Goal: Information Seeking & Learning: Learn about a topic

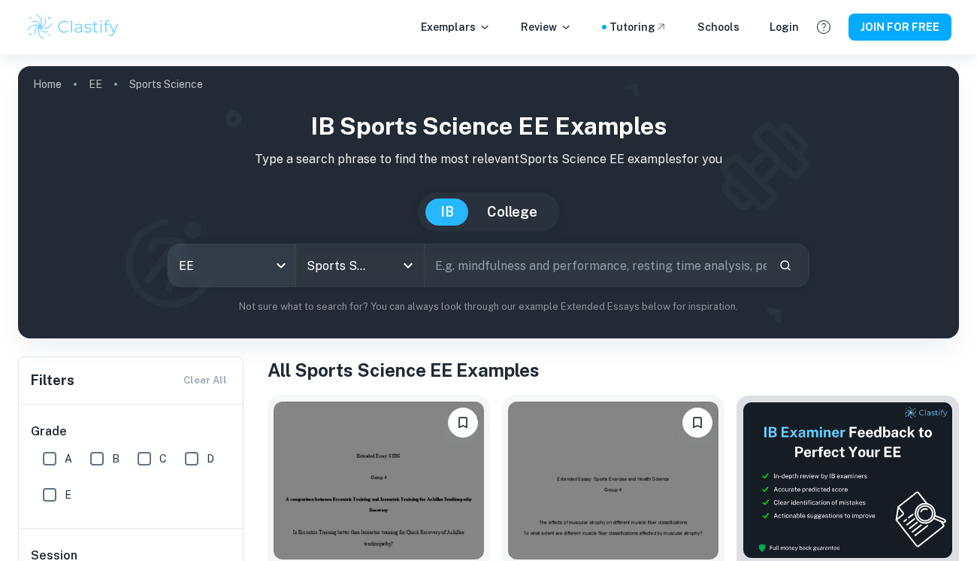
click at [274, 269] on body "We value your privacy We use cookies to enhance your browsing experience, serve…" at bounding box center [488, 334] width 977 height 561
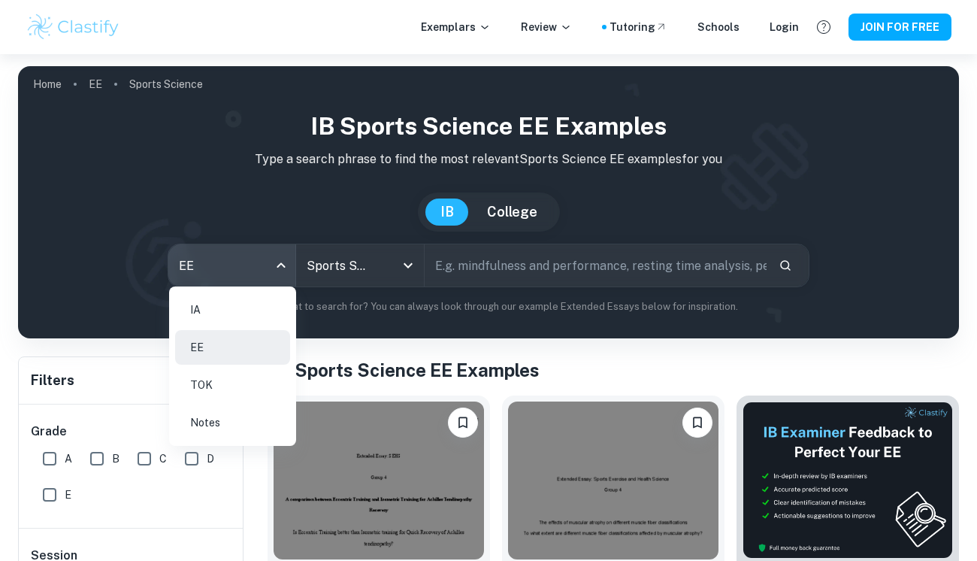
click at [189, 304] on li "IA" at bounding box center [232, 309] width 115 height 35
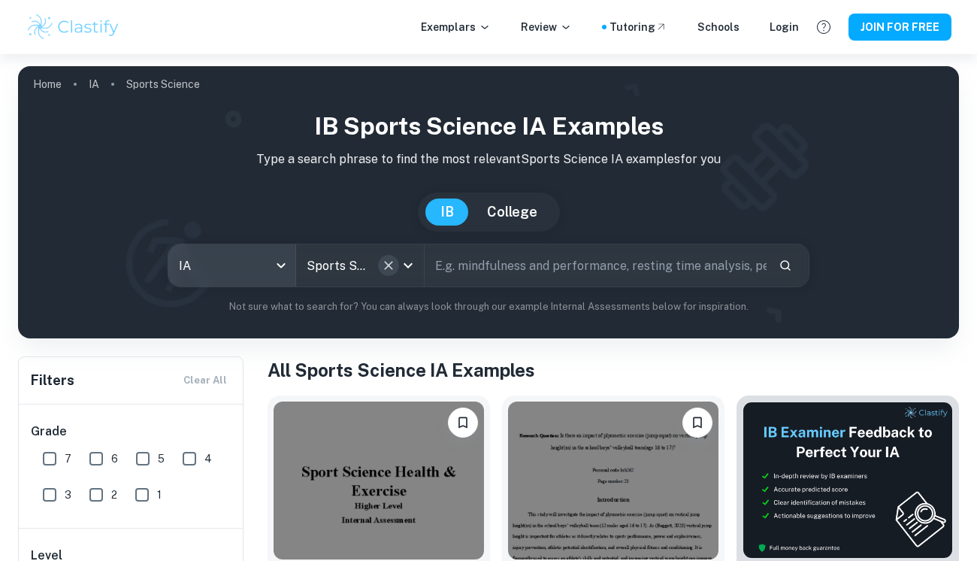
click at [383, 259] on icon "Clear" at bounding box center [388, 265] width 15 height 15
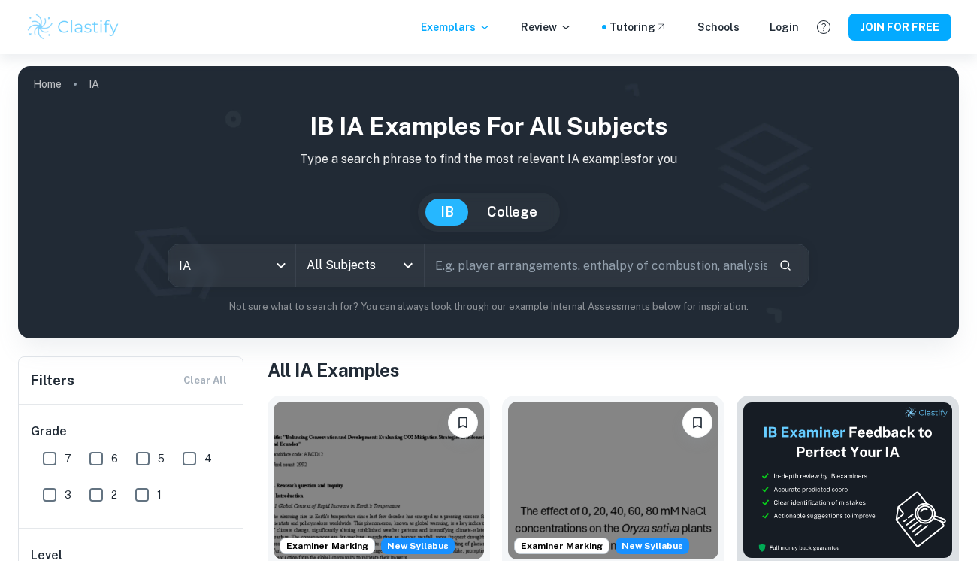
click at [378, 256] on input "All Subjects" at bounding box center [348, 265] width 91 height 29
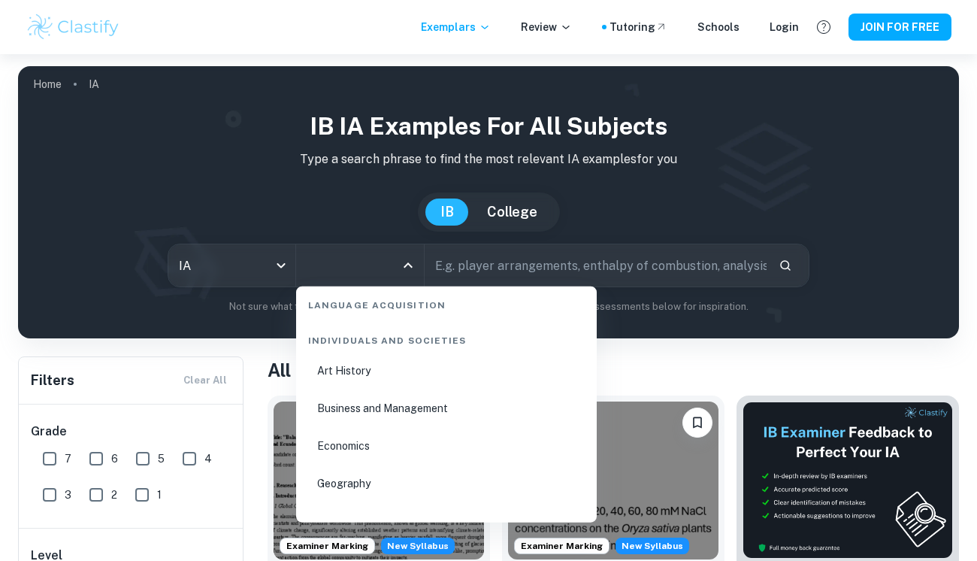
scroll to position [1803, 0]
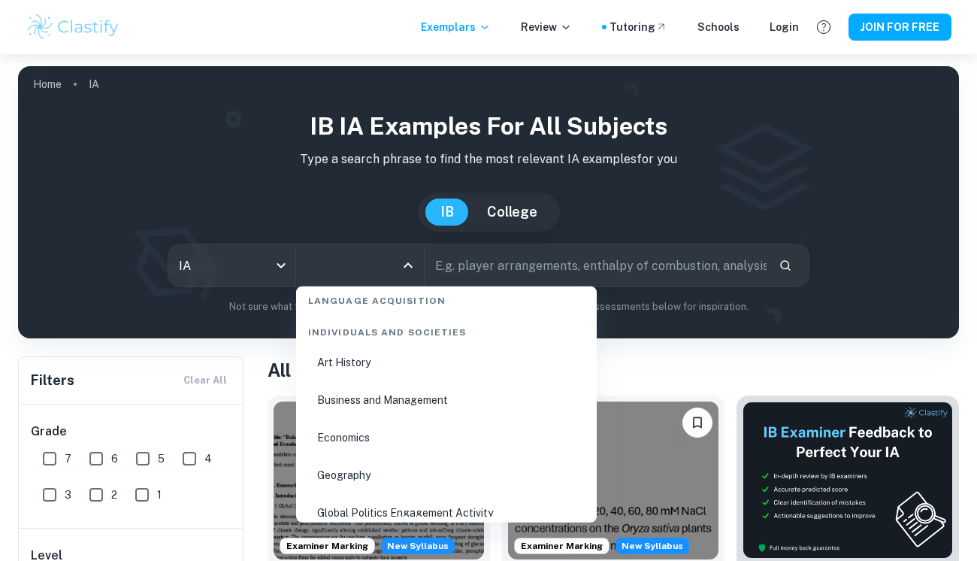
click at [368, 395] on li "Business and Management" at bounding box center [446, 400] width 289 height 35
type input "Business and Management"
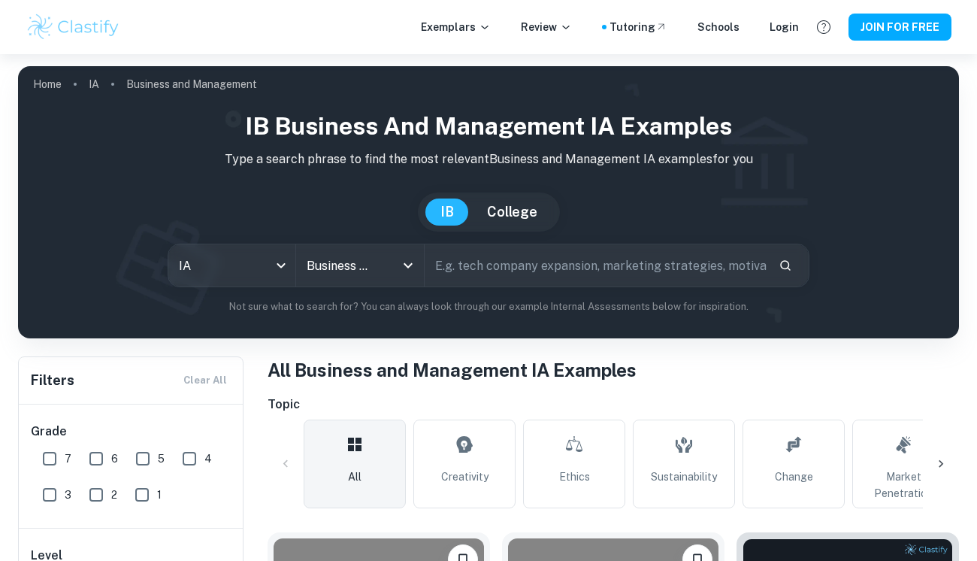
click at [99, 453] on input "6" at bounding box center [96, 459] width 30 height 30
checkbox input "true"
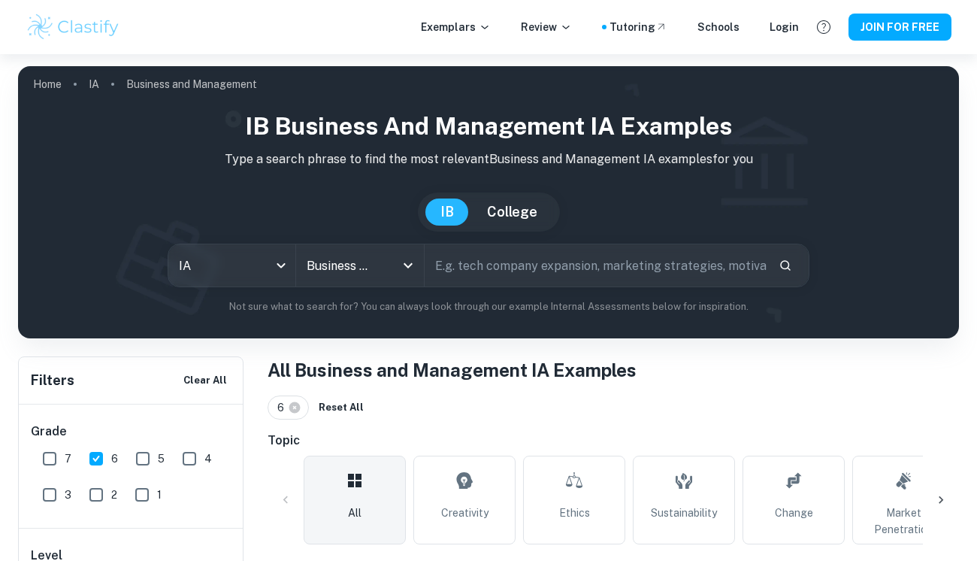
click at [47, 459] on input "7" at bounding box center [50, 459] width 30 height 30
checkbox input "true"
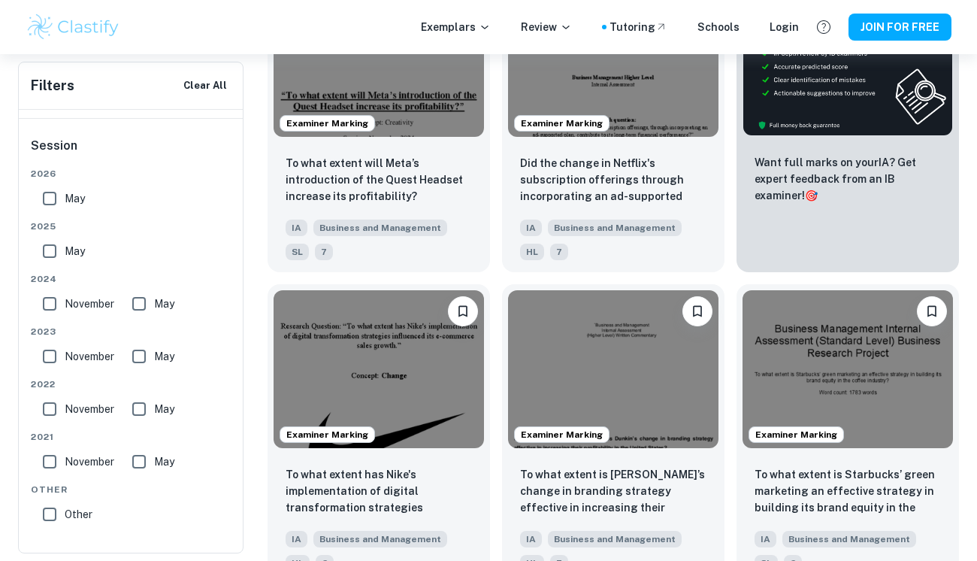
scroll to position [598, 0]
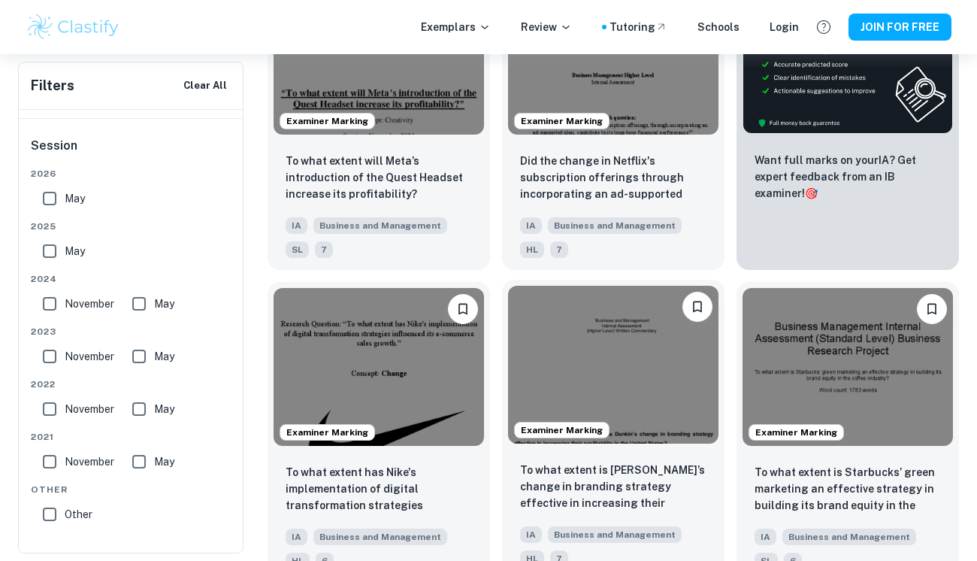
click at [588, 370] on img at bounding box center [613, 365] width 210 height 158
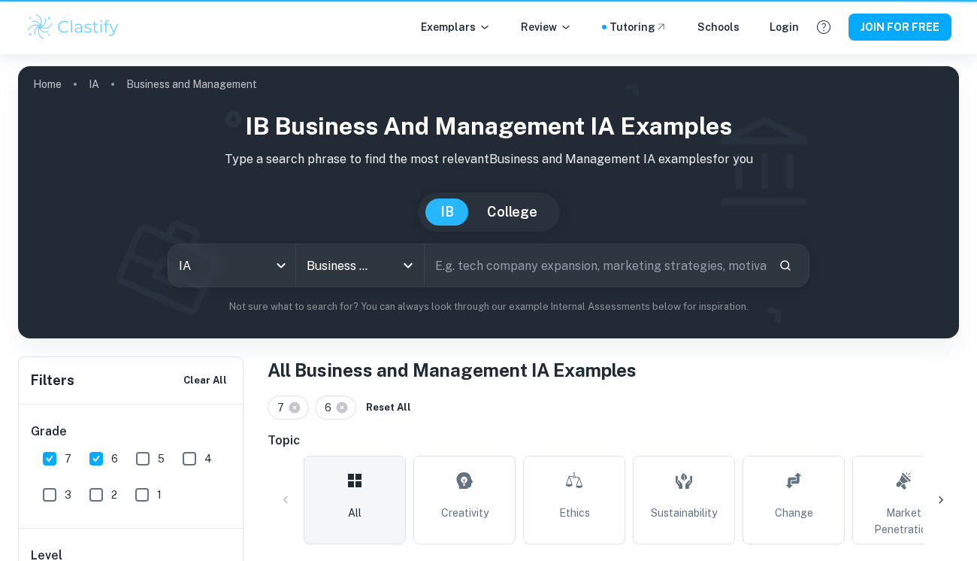
scroll to position [598, 0]
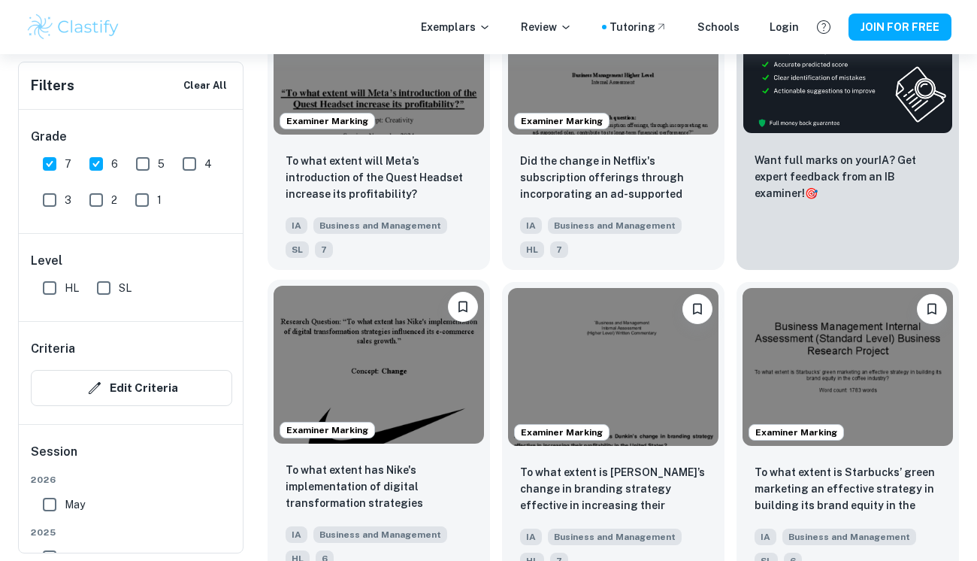
click at [411, 319] on img at bounding box center [379, 365] width 210 height 158
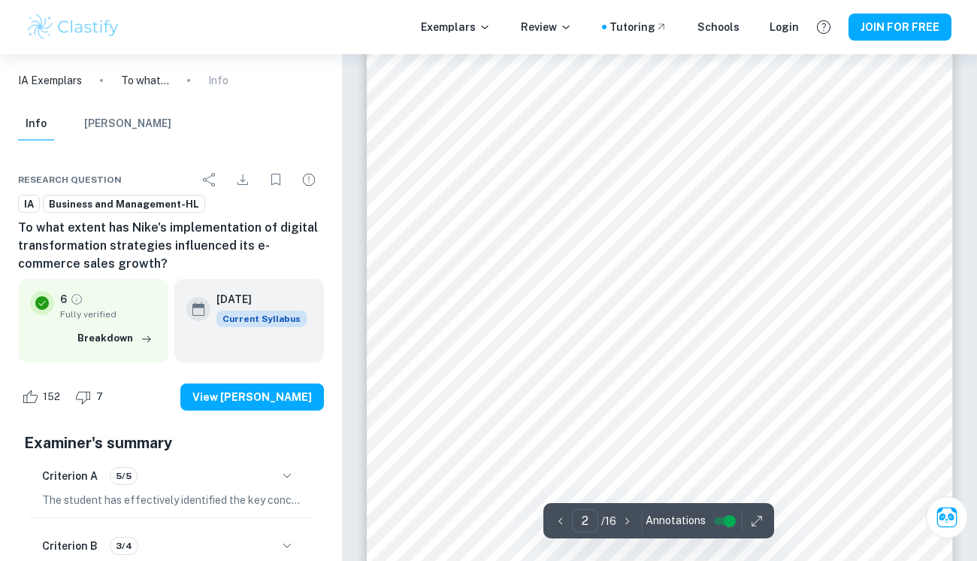
scroll to position [1095, 0]
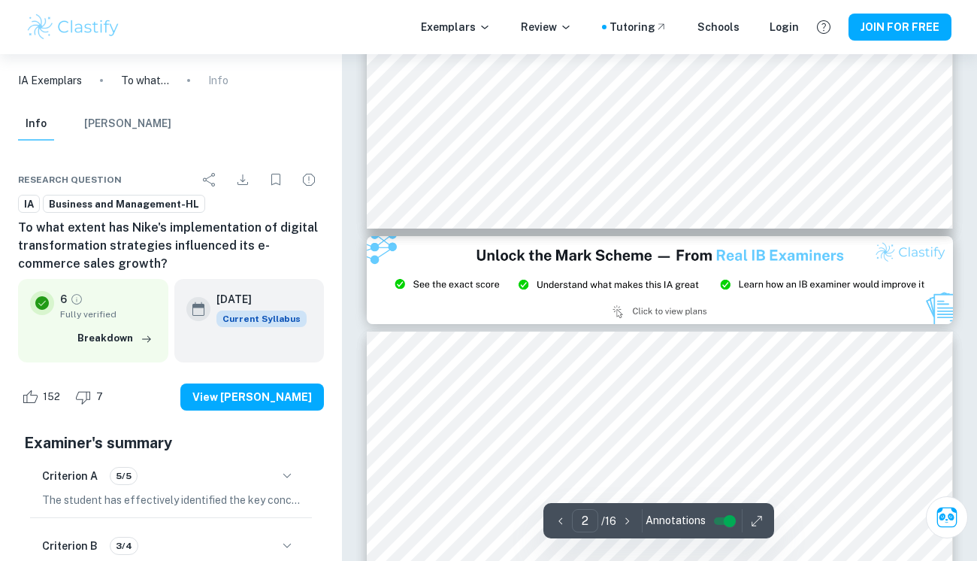
type input "3"
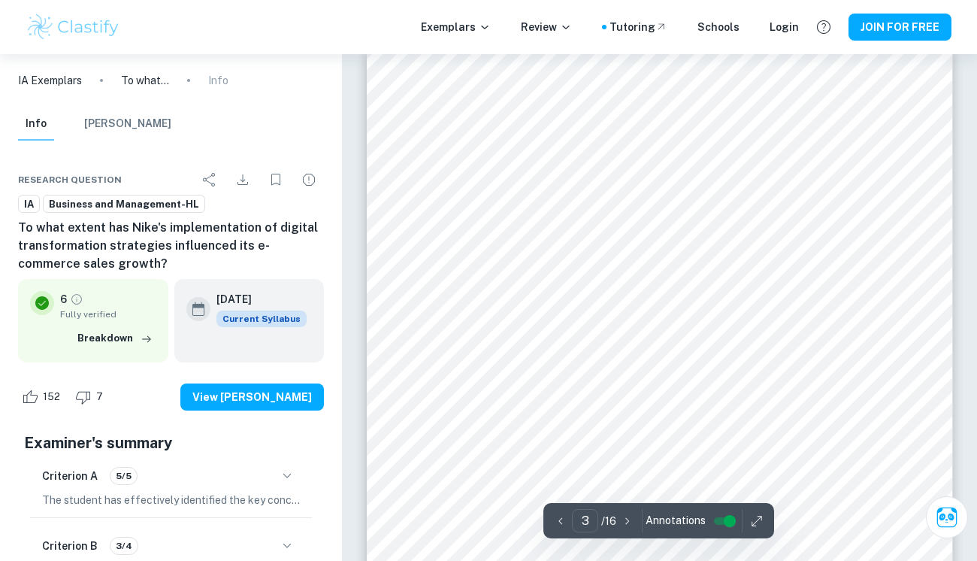
scroll to position [1747, 0]
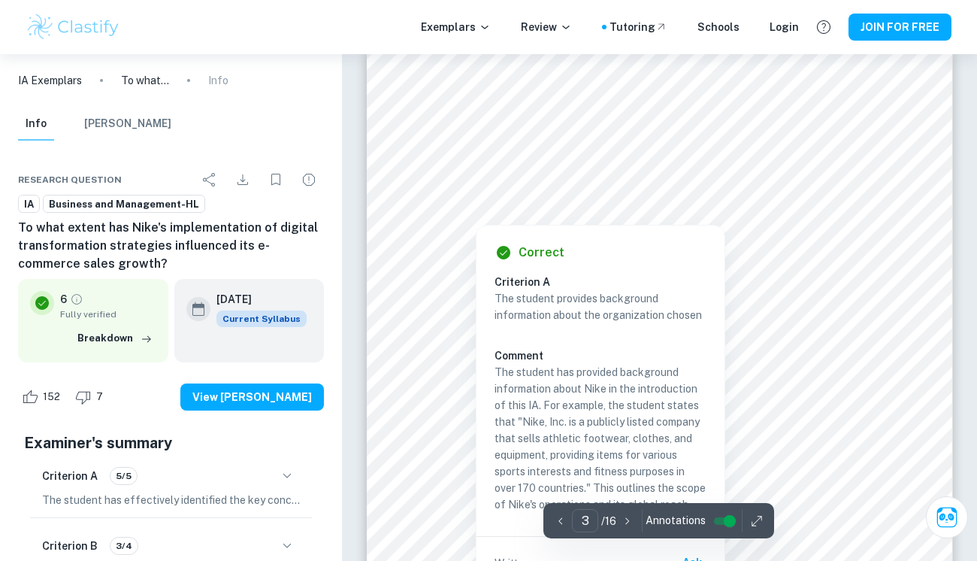
click at [653, 182] on div at bounding box center [660, 168] width 450 height 27
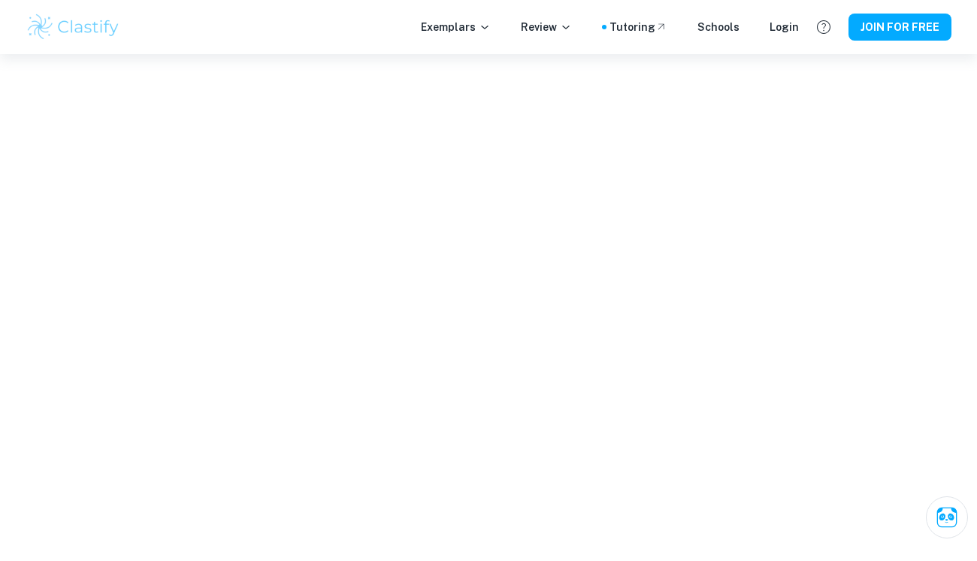
scroll to position [1906, 0]
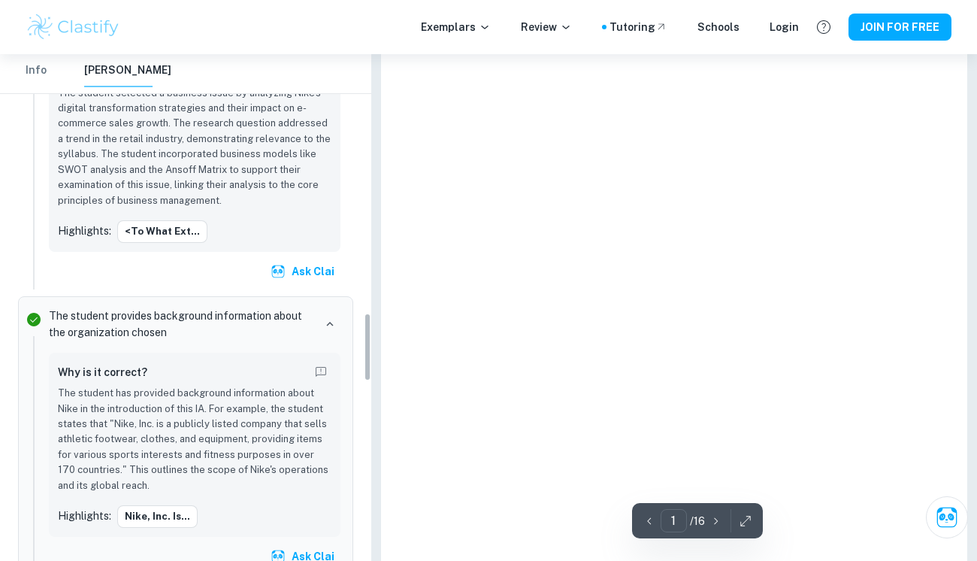
type input "3"
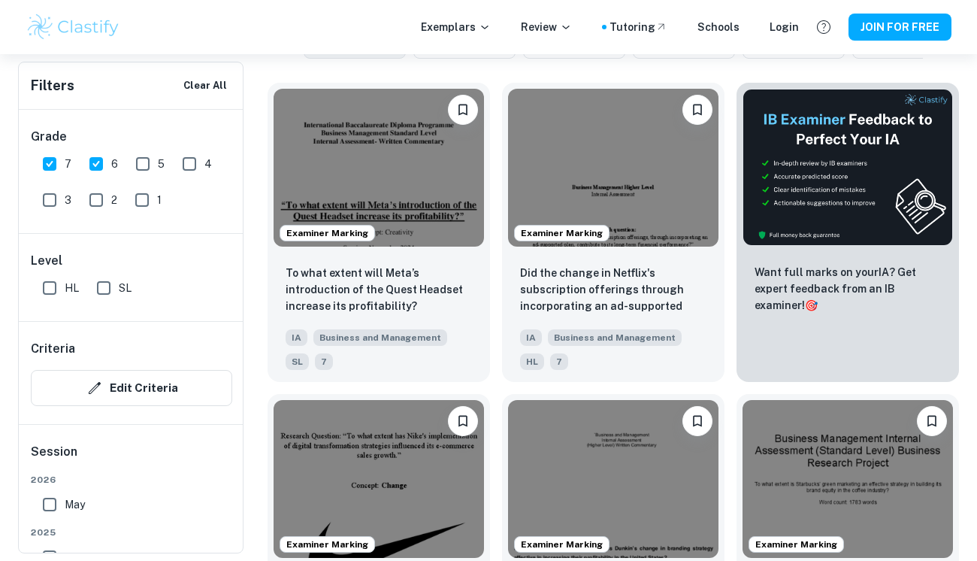
scroll to position [485, 0]
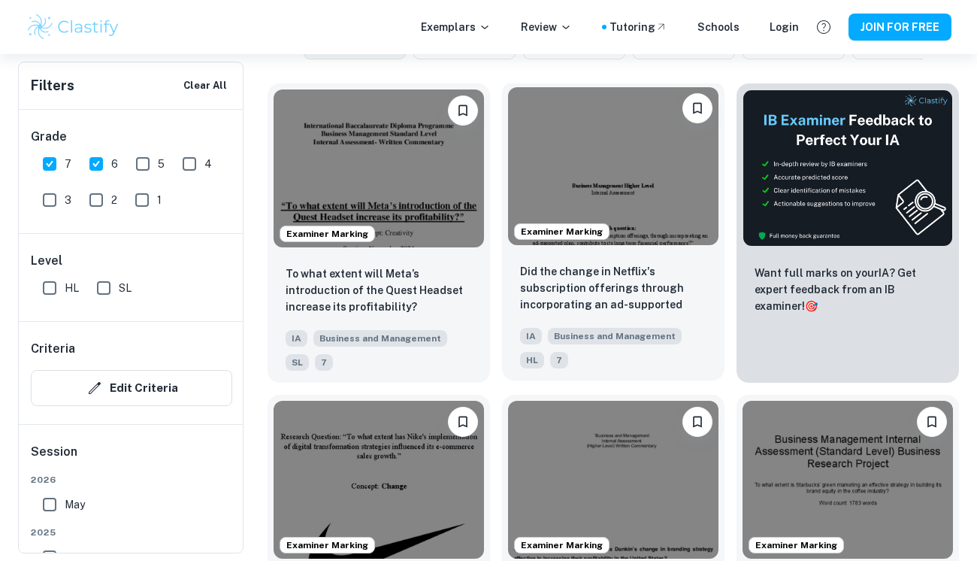
click at [571, 192] on img at bounding box center [613, 166] width 210 height 158
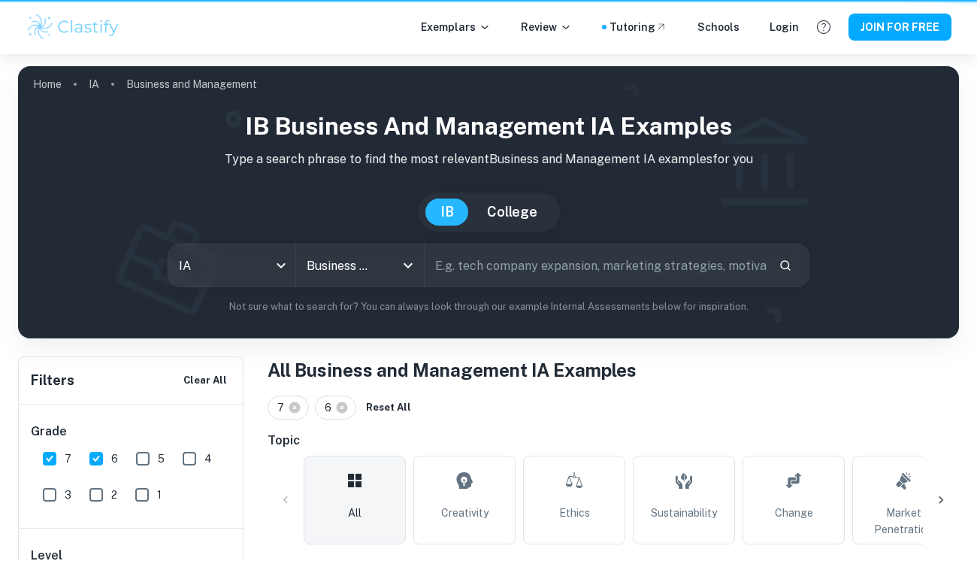
scroll to position [485, 0]
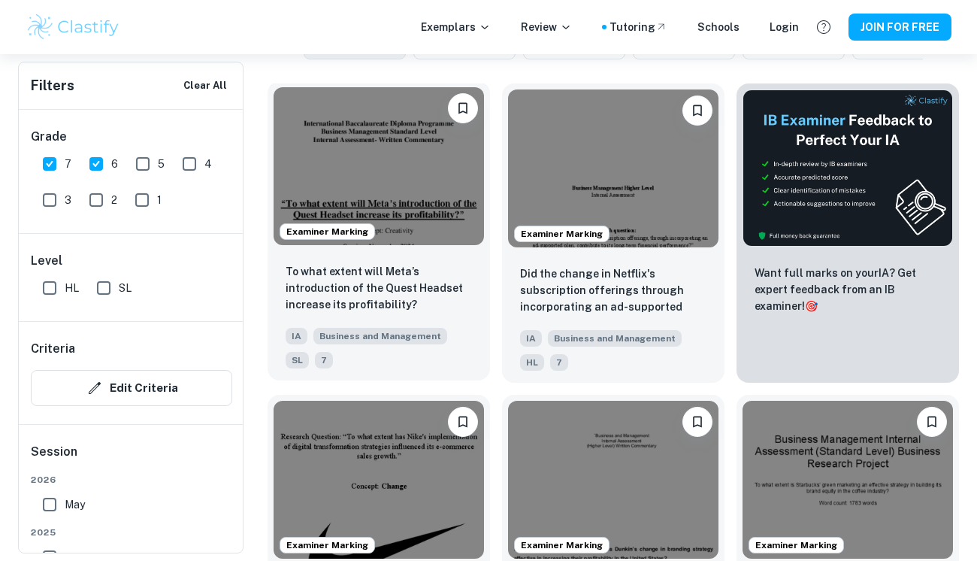
click at [409, 193] on img at bounding box center [379, 166] width 210 height 158
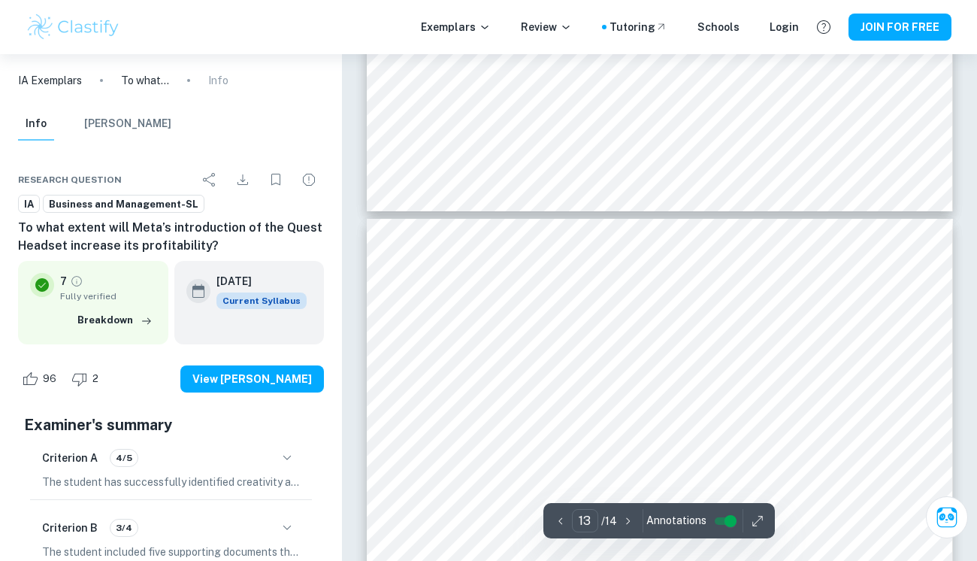
scroll to position [10164, 0]
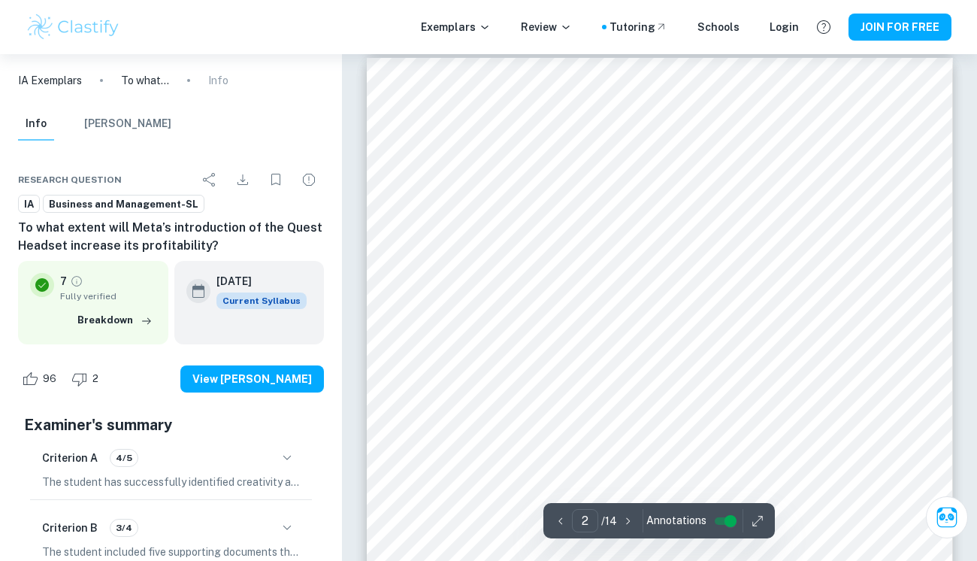
type input "1"
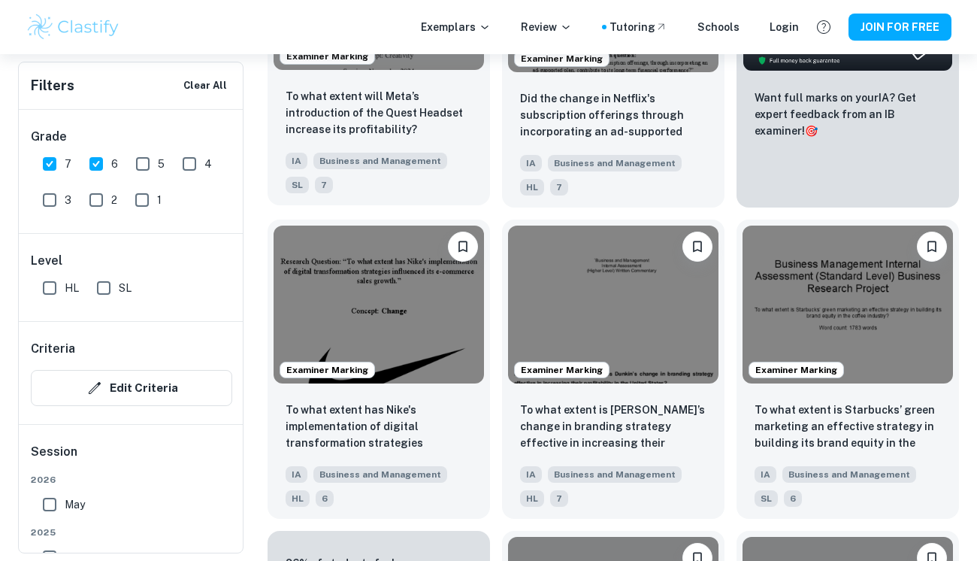
scroll to position [485, 0]
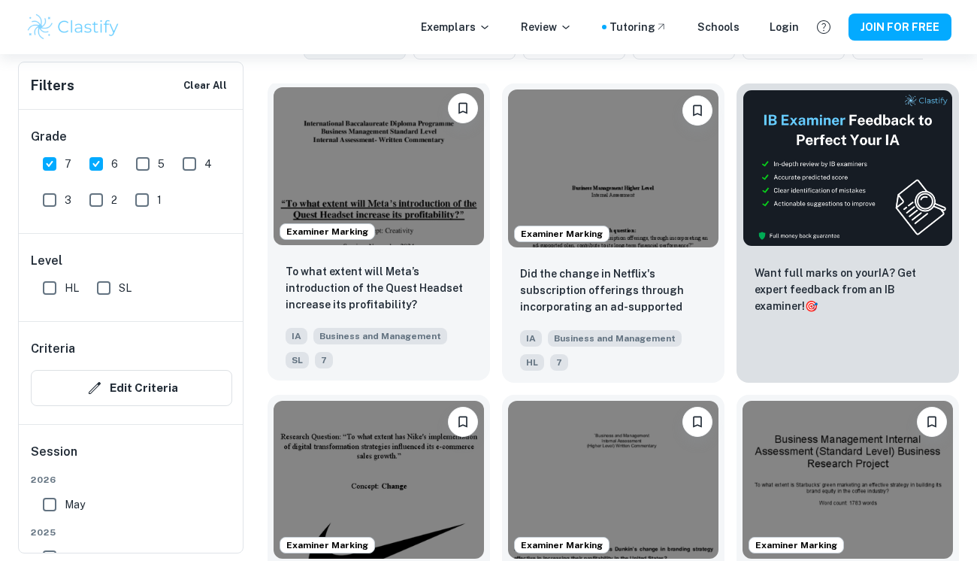
click at [82, 126] on div "Grade 7 6 5 4 3 2 1" at bounding box center [132, 171] width 226 height 123
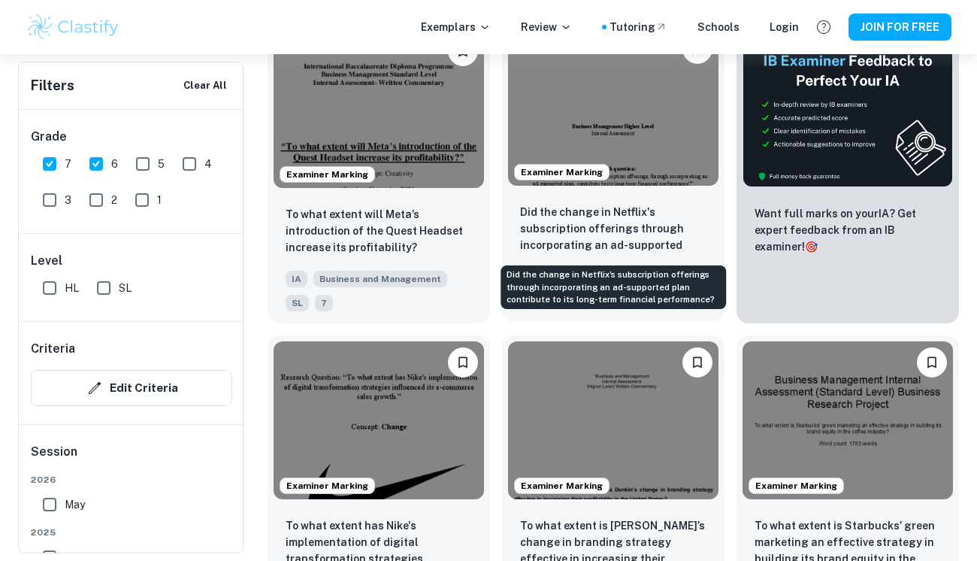
scroll to position [547, 0]
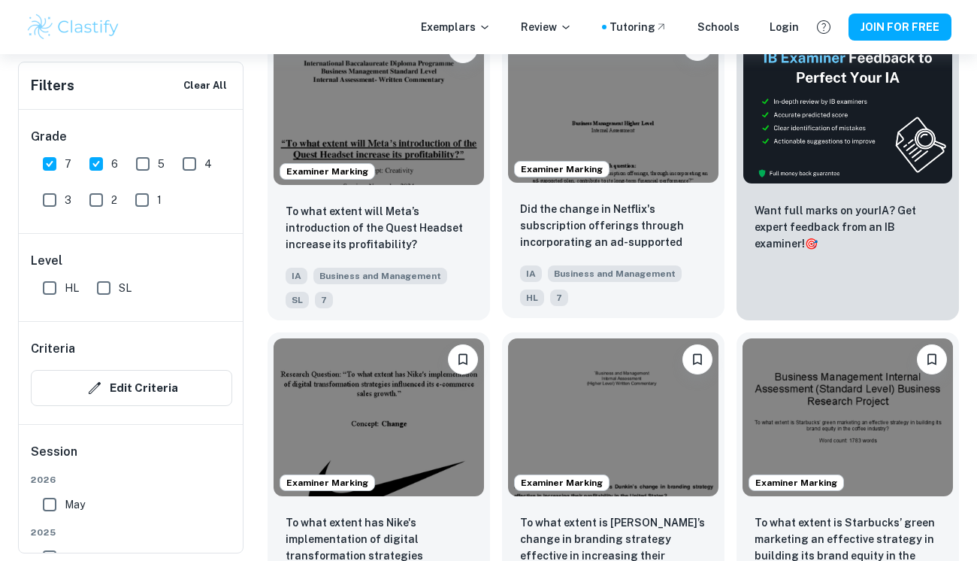
click at [659, 111] on img at bounding box center [613, 104] width 210 height 158
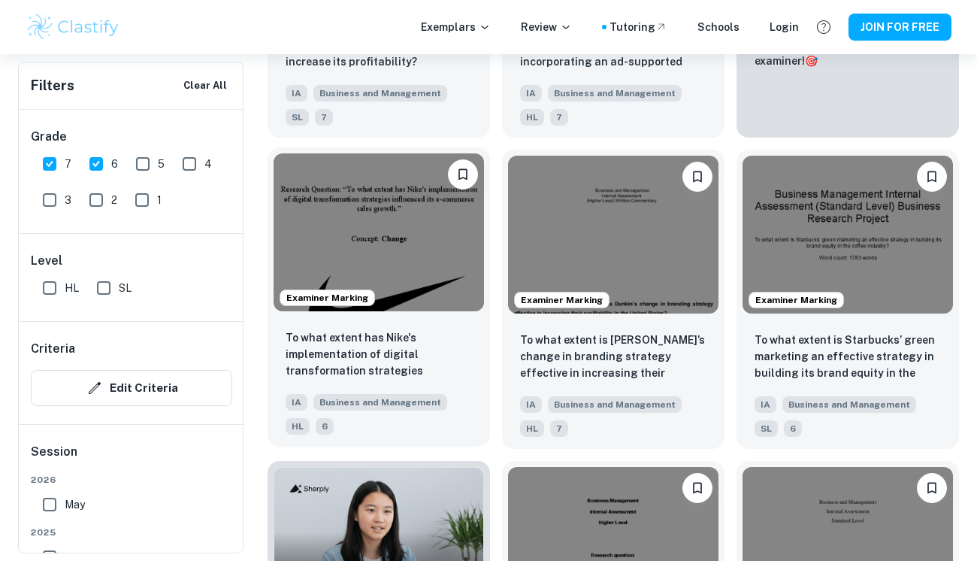
scroll to position [728, 0]
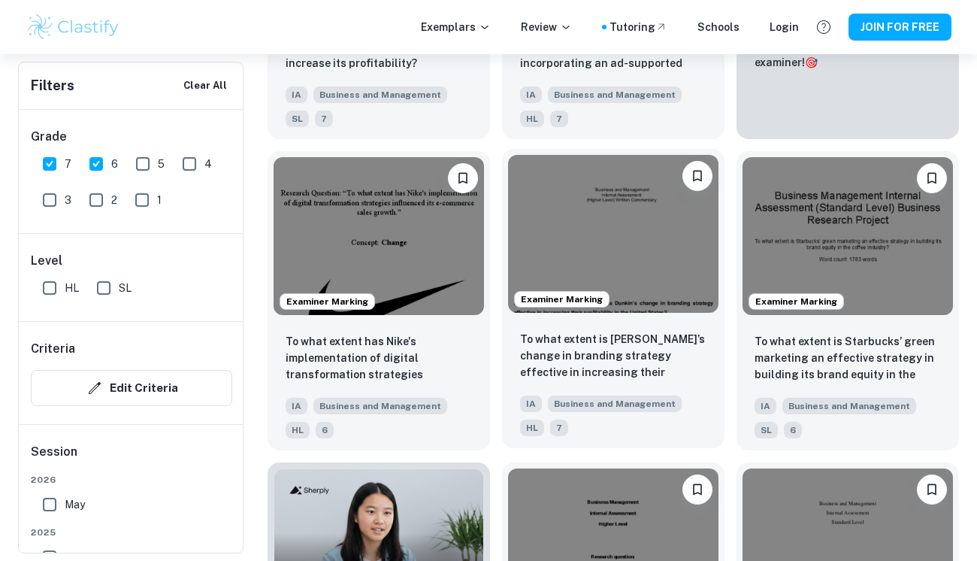
click at [571, 230] on img at bounding box center [613, 234] width 210 height 158
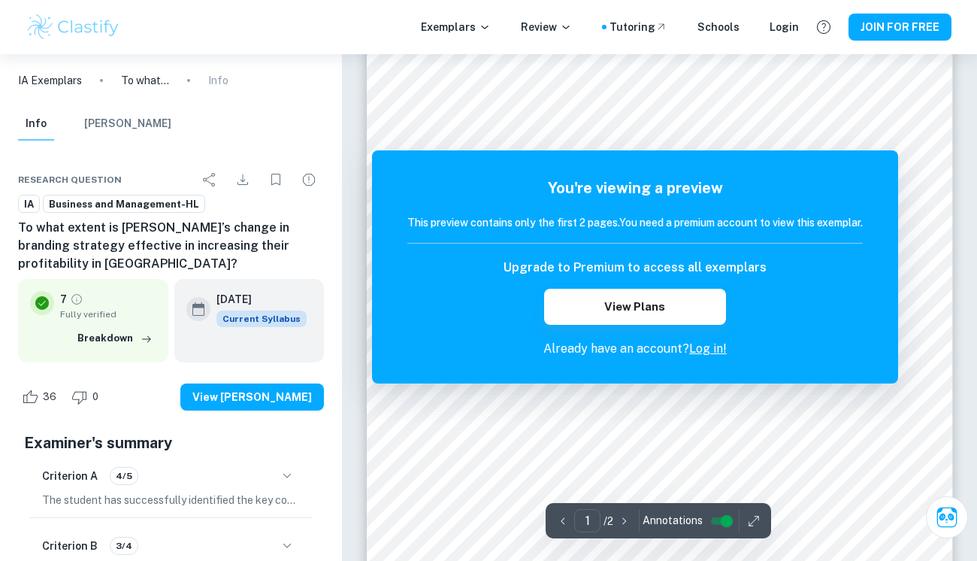
scroll to position [299, 0]
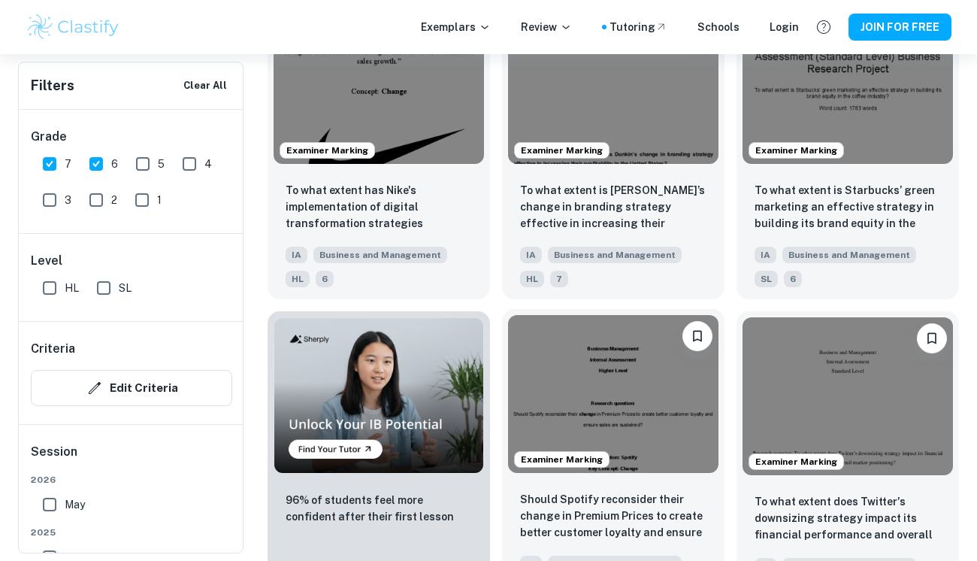
scroll to position [879, 0]
click at [562, 405] on img at bounding box center [613, 395] width 210 height 158
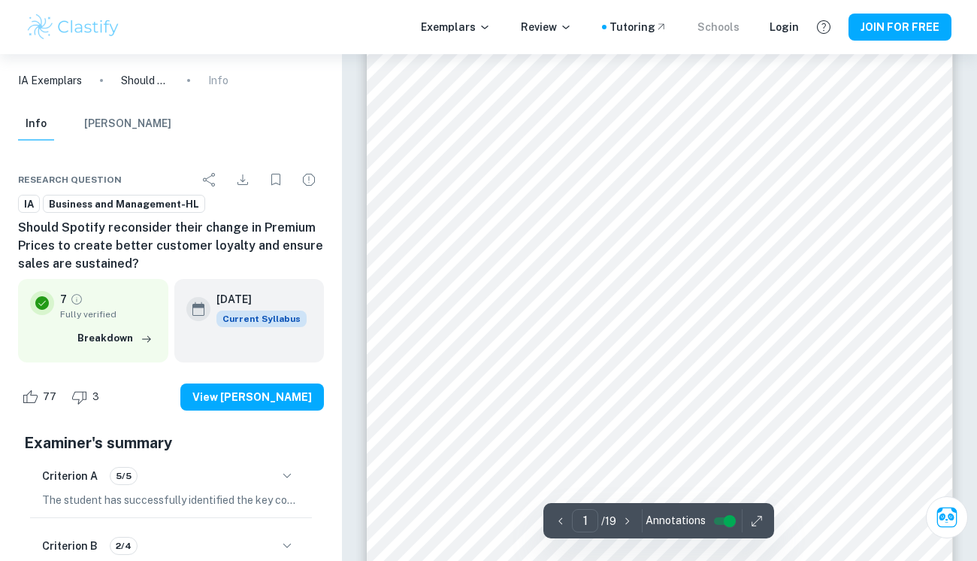
scroll to position [160, 0]
click at [44, 377] on div "77 3 View [PERSON_NAME]" at bounding box center [171, 396] width 306 height 57
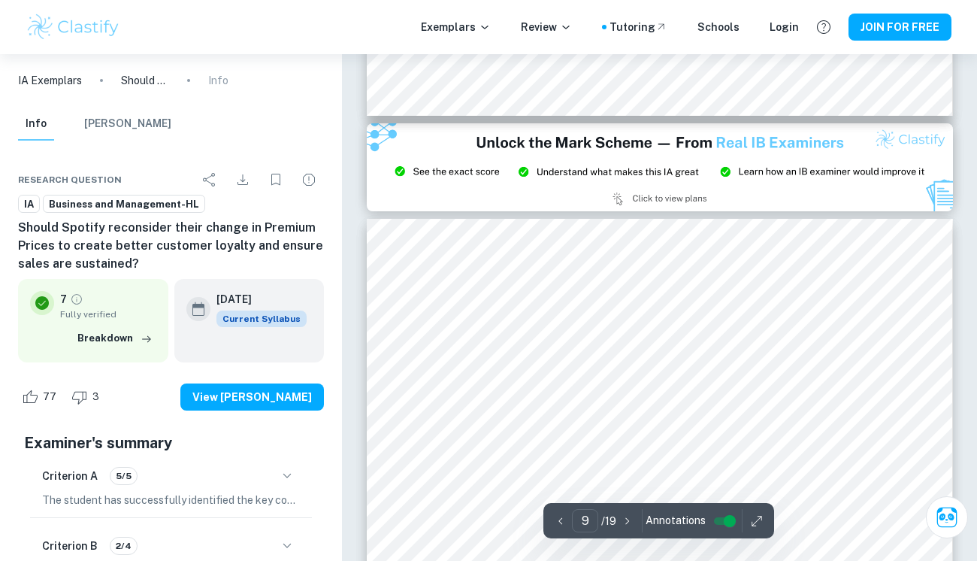
scroll to position [3844, 0]
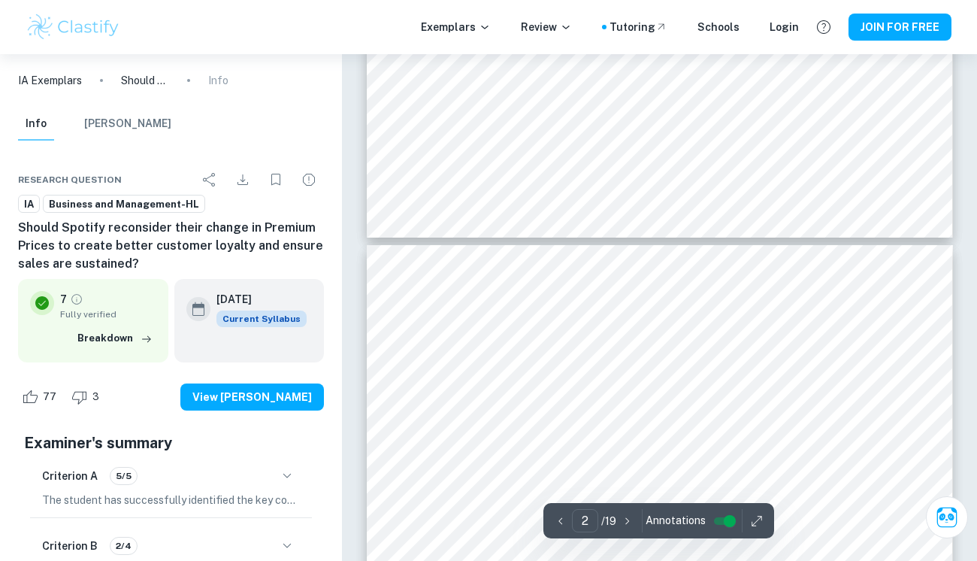
type input "1"
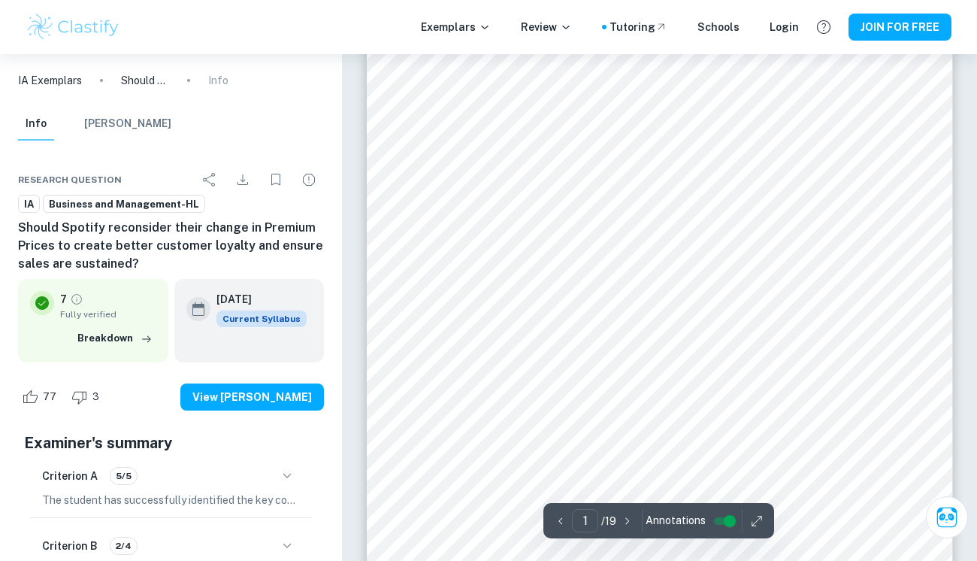
scroll to position [0, 0]
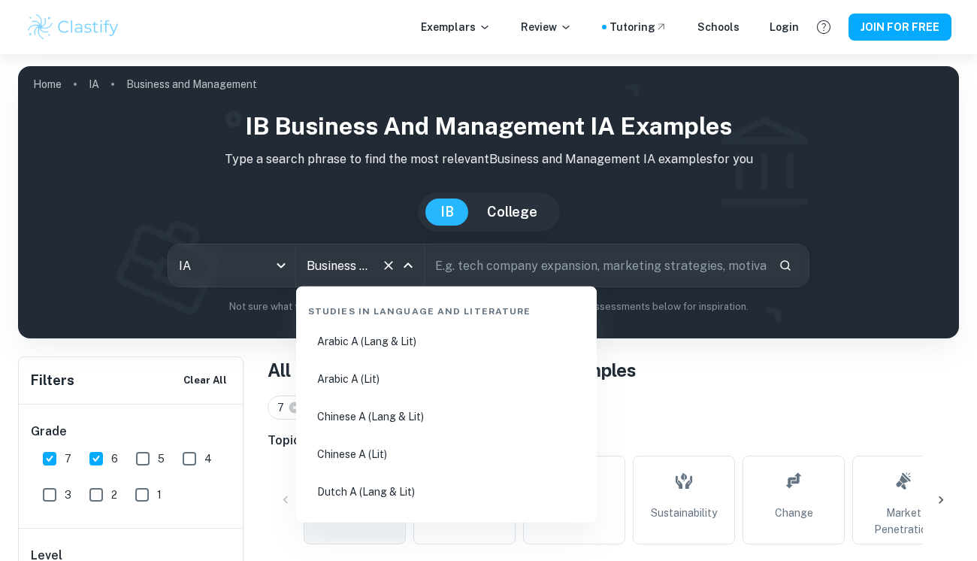
click at [345, 268] on input "Business and Management" at bounding box center [338, 265] width 71 height 29
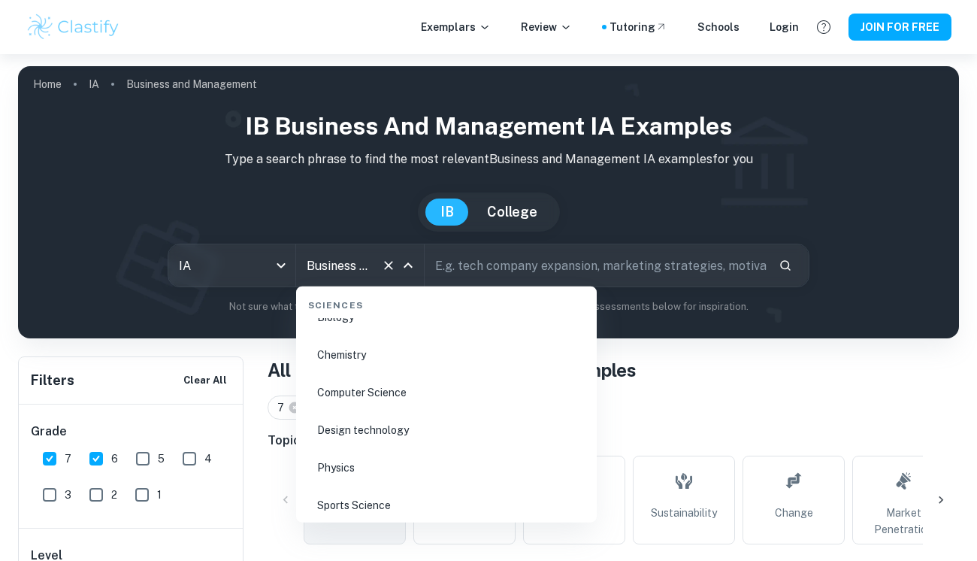
scroll to position [2366, 0]
click at [389, 496] on li "Sports Science" at bounding box center [446, 504] width 289 height 35
type input "Sports Science"
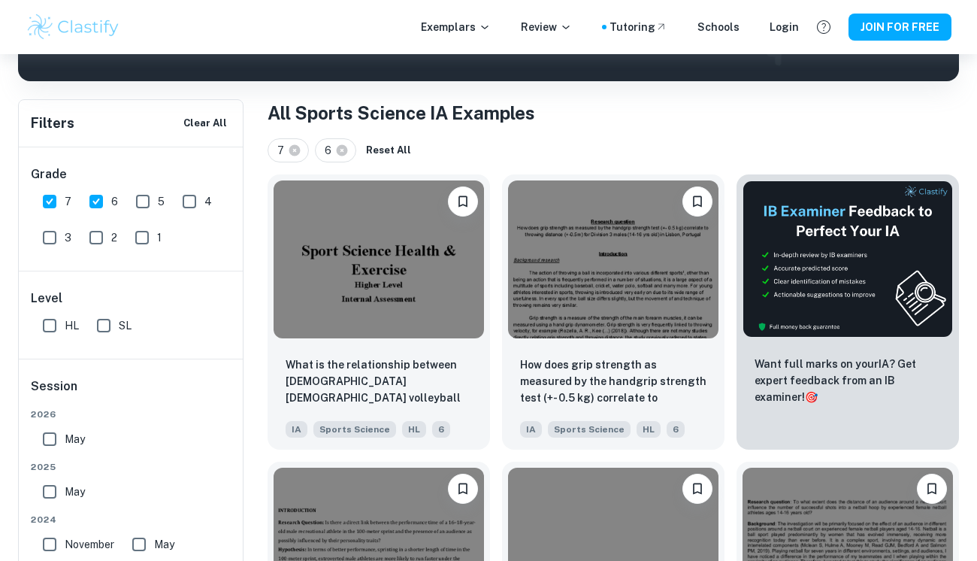
scroll to position [286, 0]
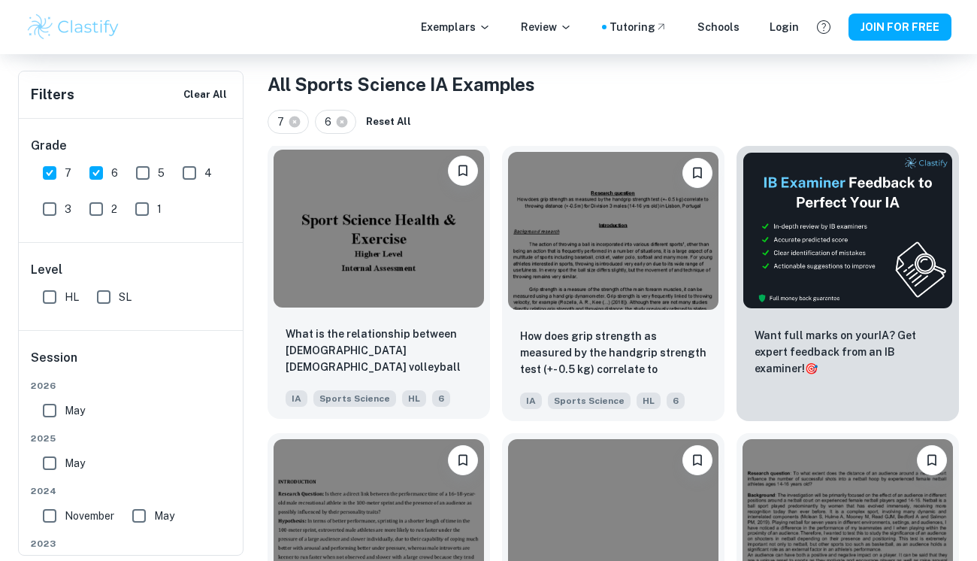
click at [389, 263] on img at bounding box center [379, 229] width 210 height 158
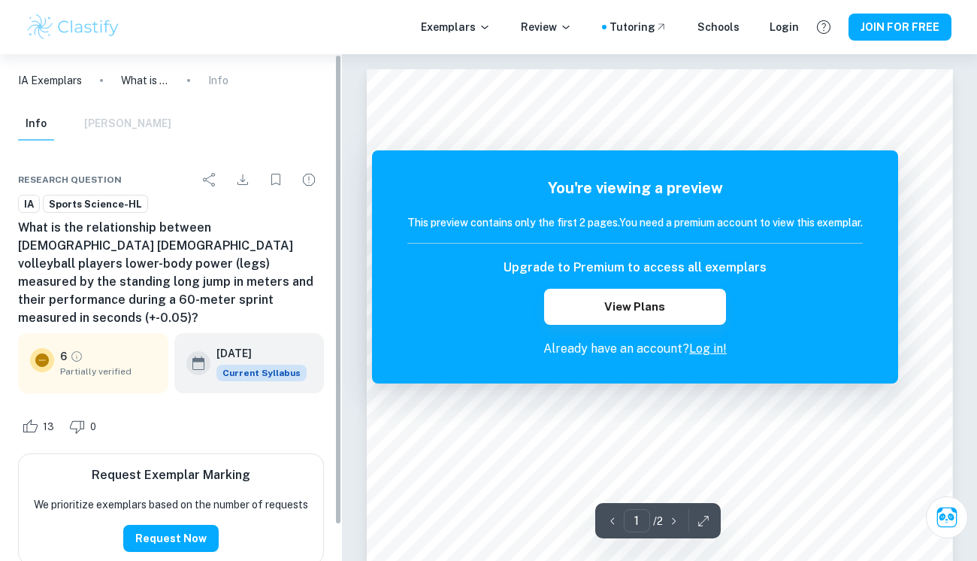
click at [286, 207] on div "IA Sports Science-HL" at bounding box center [171, 204] width 306 height 19
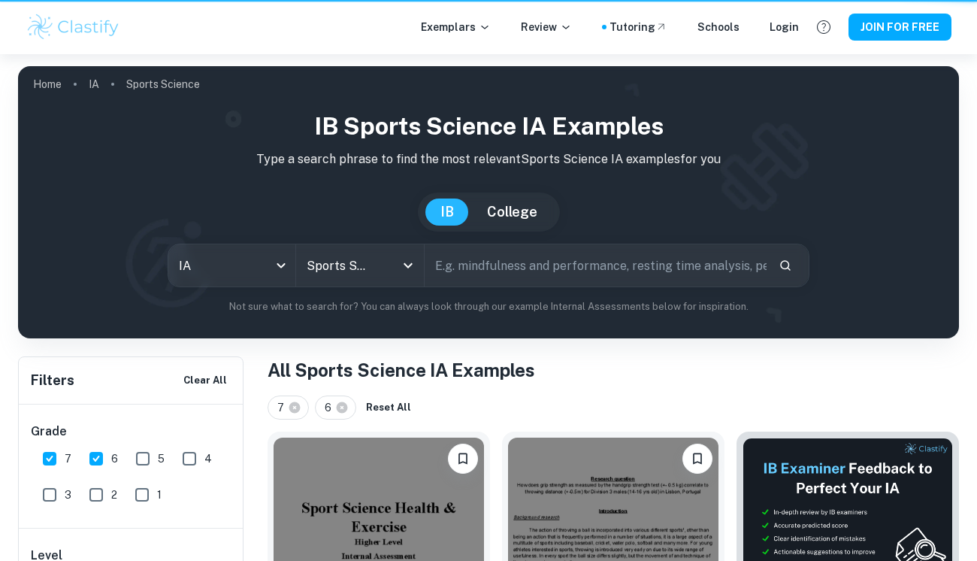
scroll to position [286, 0]
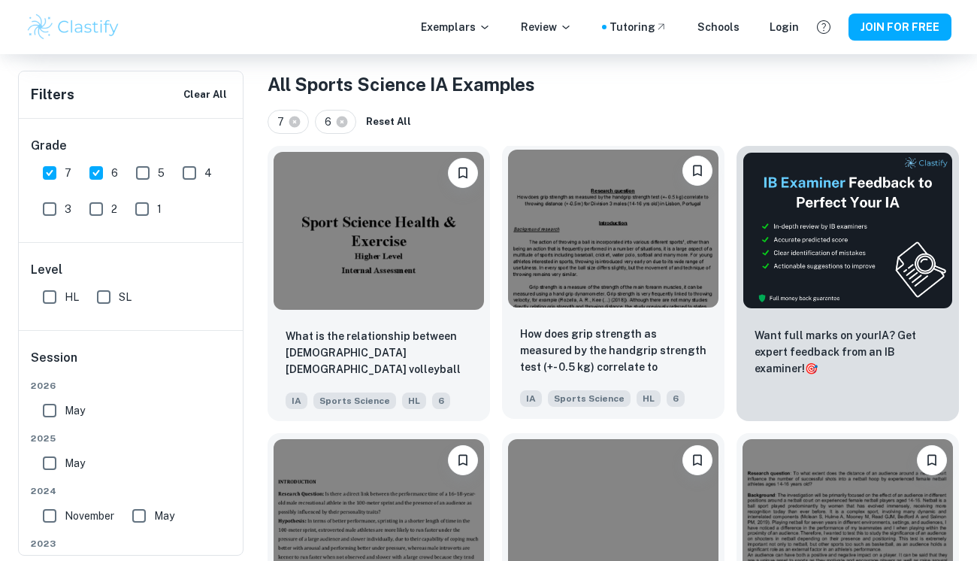
click at [525, 229] on img at bounding box center [613, 229] width 210 height 158
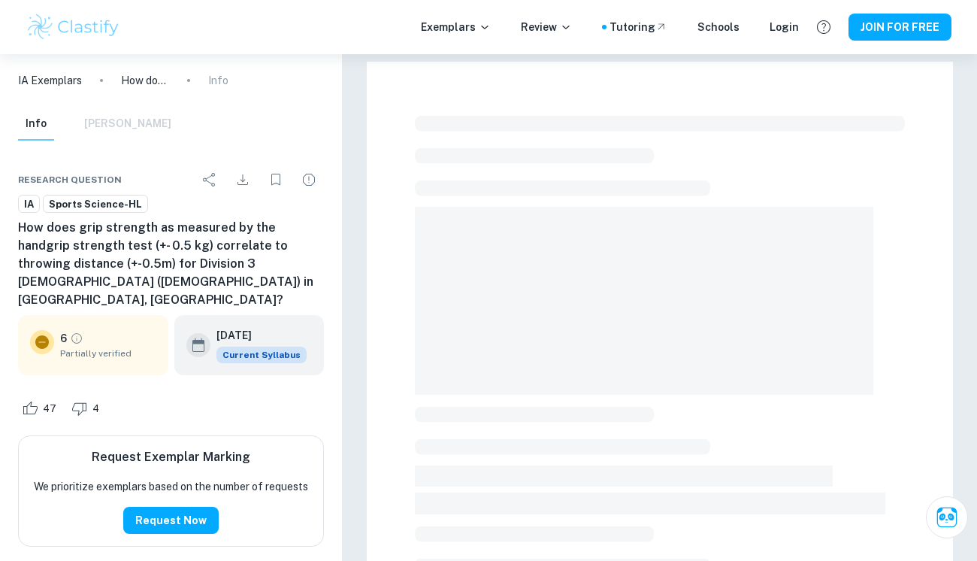
click at [458, 264] on span at bounding box center [644, 301] width 459 height 188
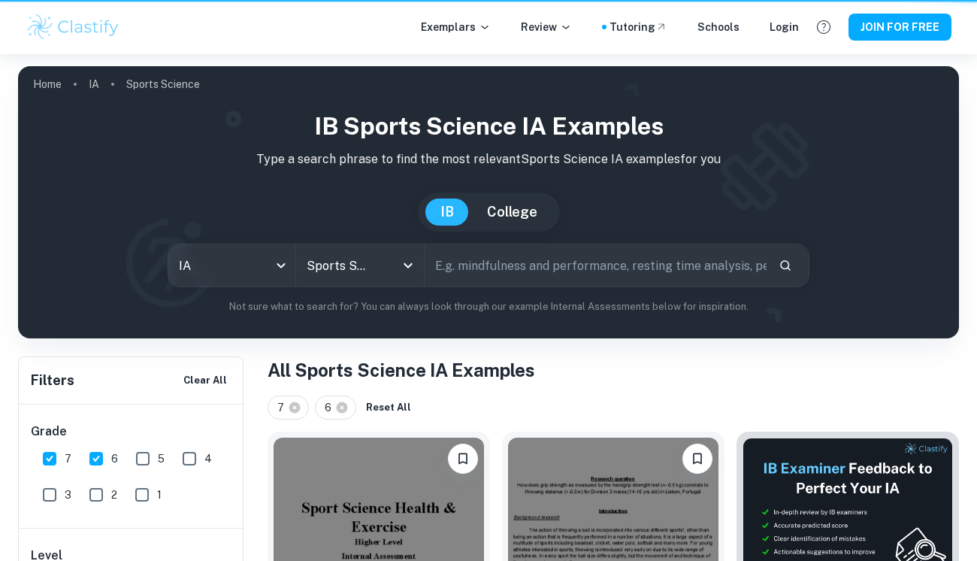
scroll to position [286, 0]
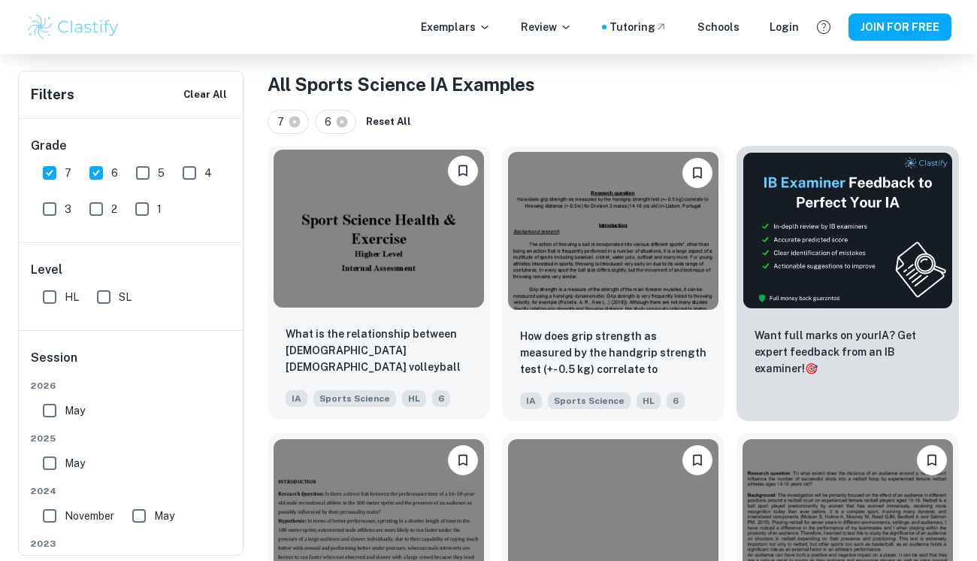
click at [423, 223] on img at bounding box center [379, 229] width 210 height 158
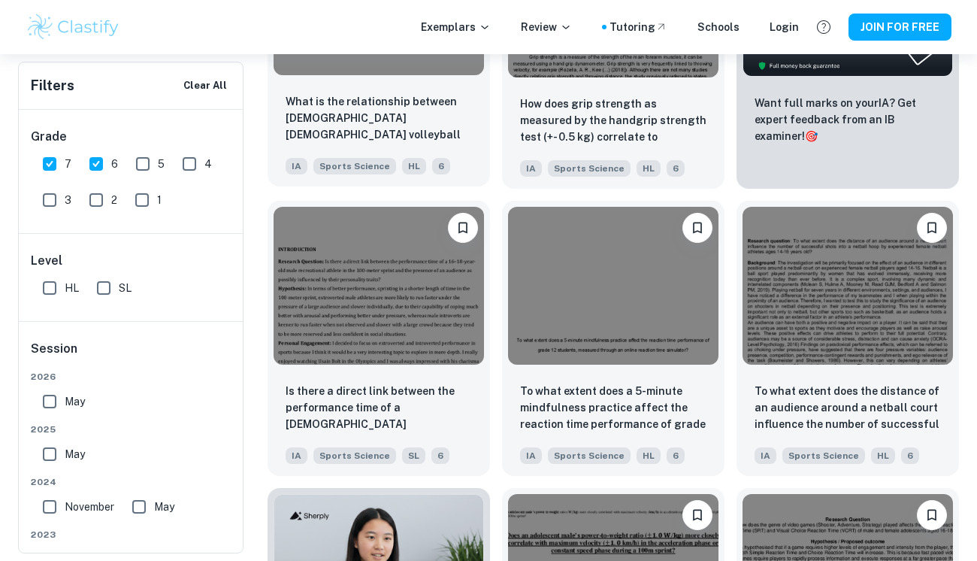
scroll to position [578, 0]
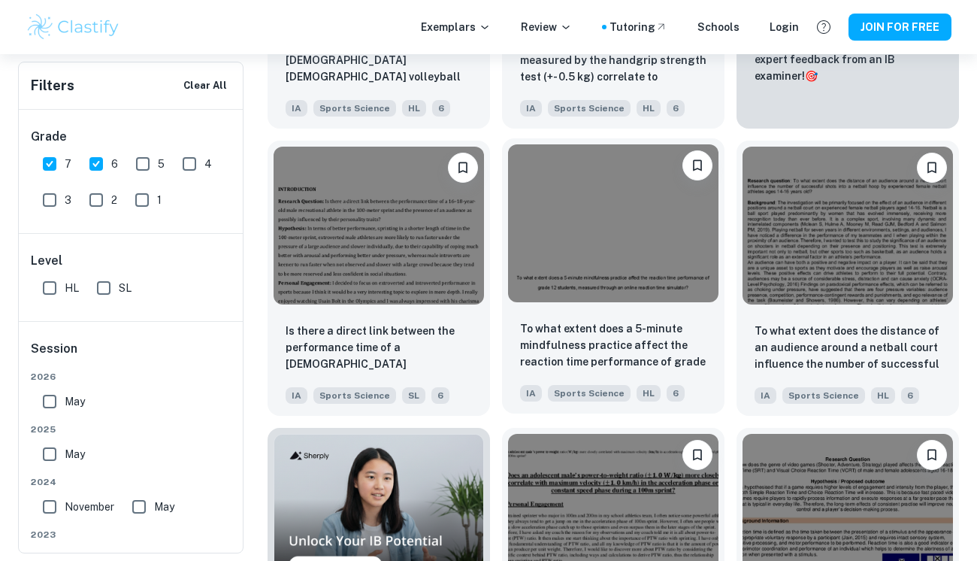
click at [578, 221] on img at bounding box center [613, 223] width 210 height 158
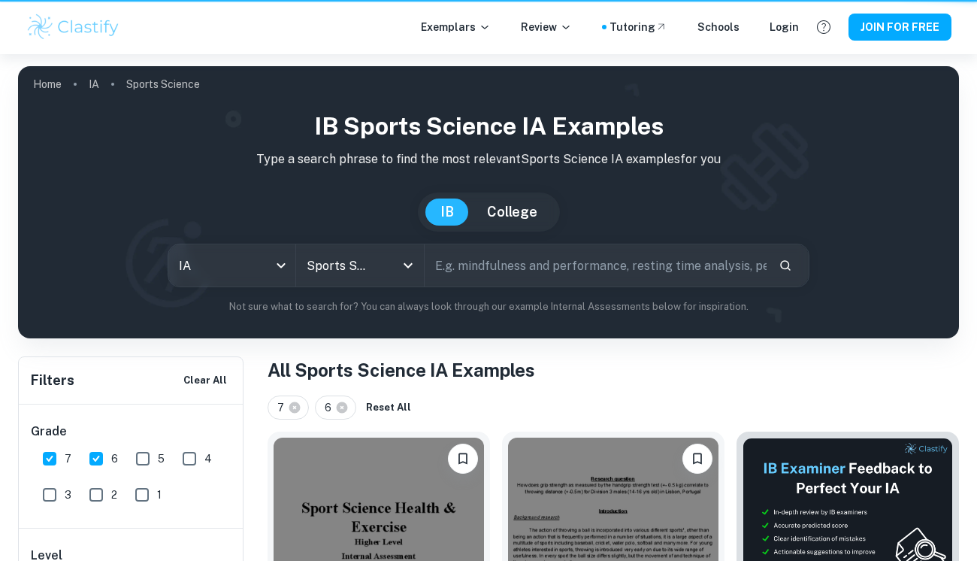
scroll to position [578, 0]
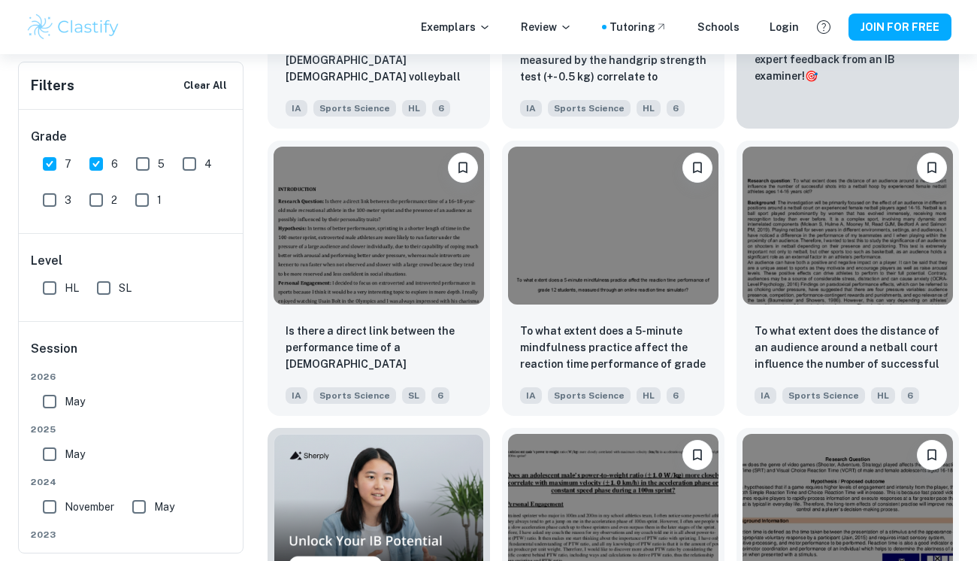
click at [54, 292] on input "HL" at bounding box center [50, 288] width 30 height 30
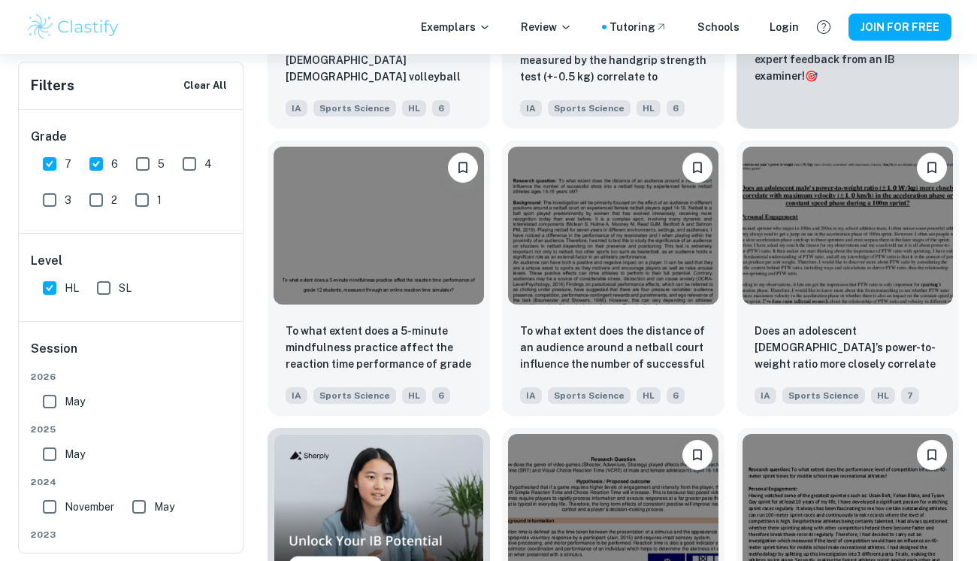
click at [53, 290] on input "HL" at bounding box center [50, 288] width 30 height 30
checkbox input "false"
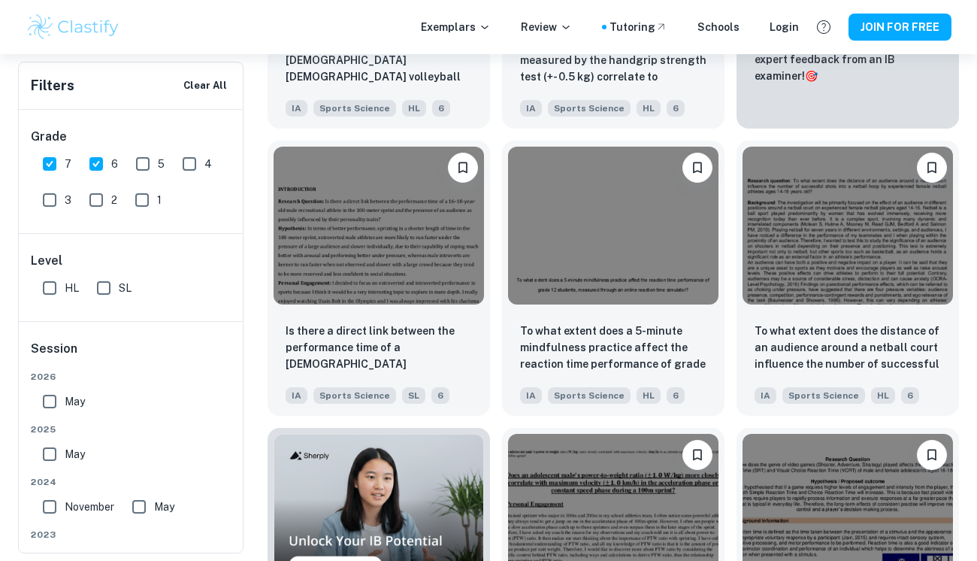
click at [51, 407] on input "May" at bounding box center [50, 401] width 30 height 30
checkbox input "true"
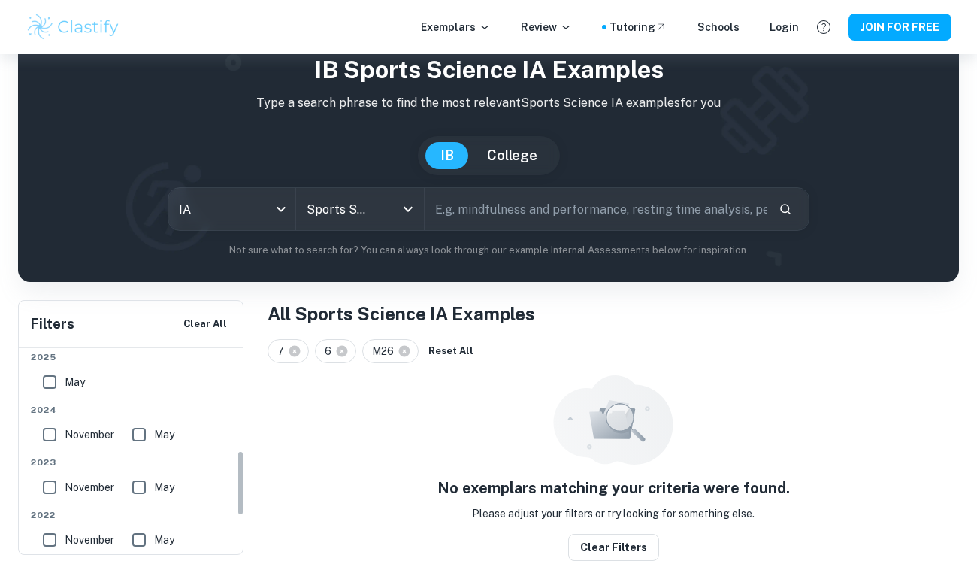
scroll to position [310, 0]
click at [48, 380] on input "May" at bounding box center [50, 382] width 30 height 30
checkbox input "true"
click at [53, 428] on input "November" at bounding box center [50, 434] width 30 height 30
checkbox input "true"
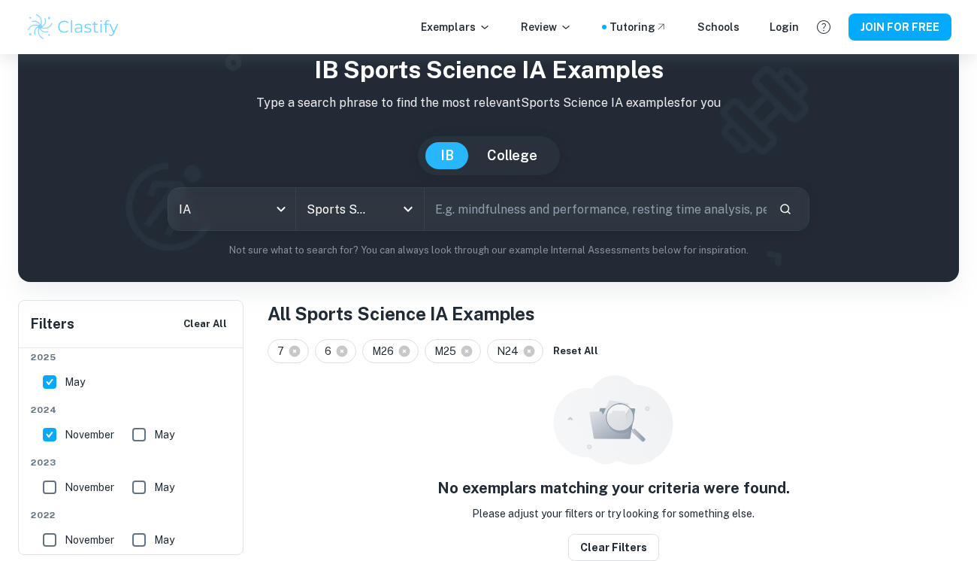
click at [141, 431] on input "May" at bounding box center [139, 434] width 30 height 30
checkbox input "true"
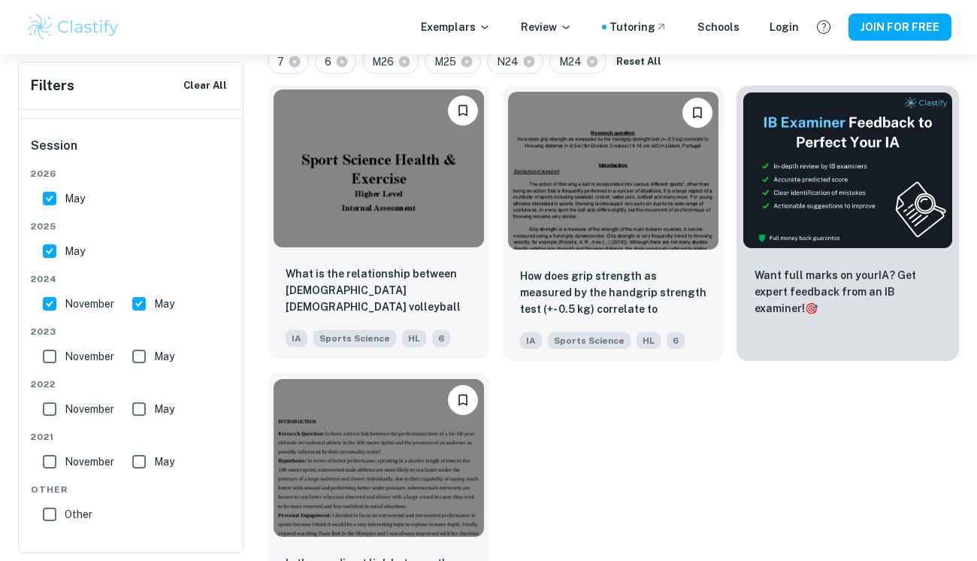
scroll to position [0, 0]
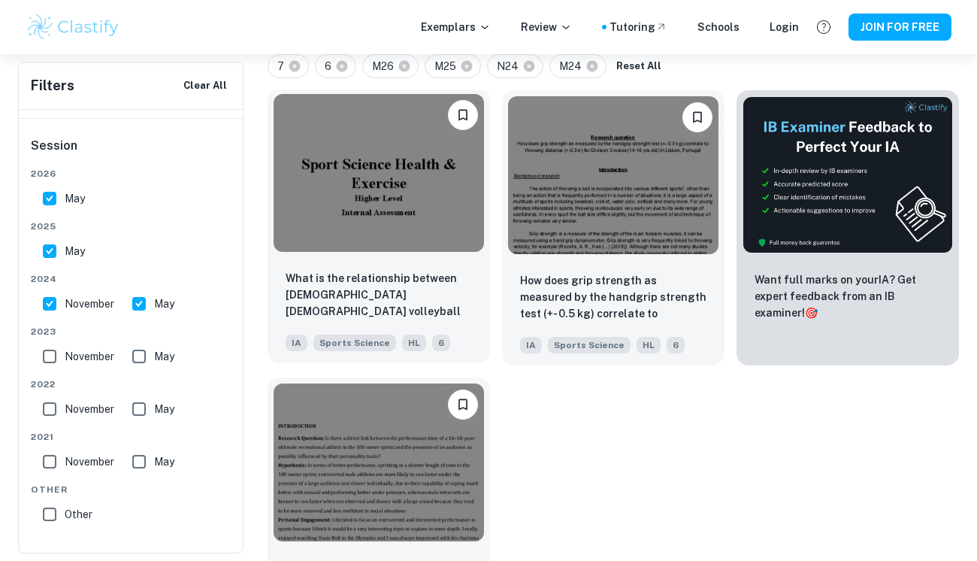
click at [356, 232] on img at bounding box center [379, 173] width 210 height 158
